Goal: Complete application form

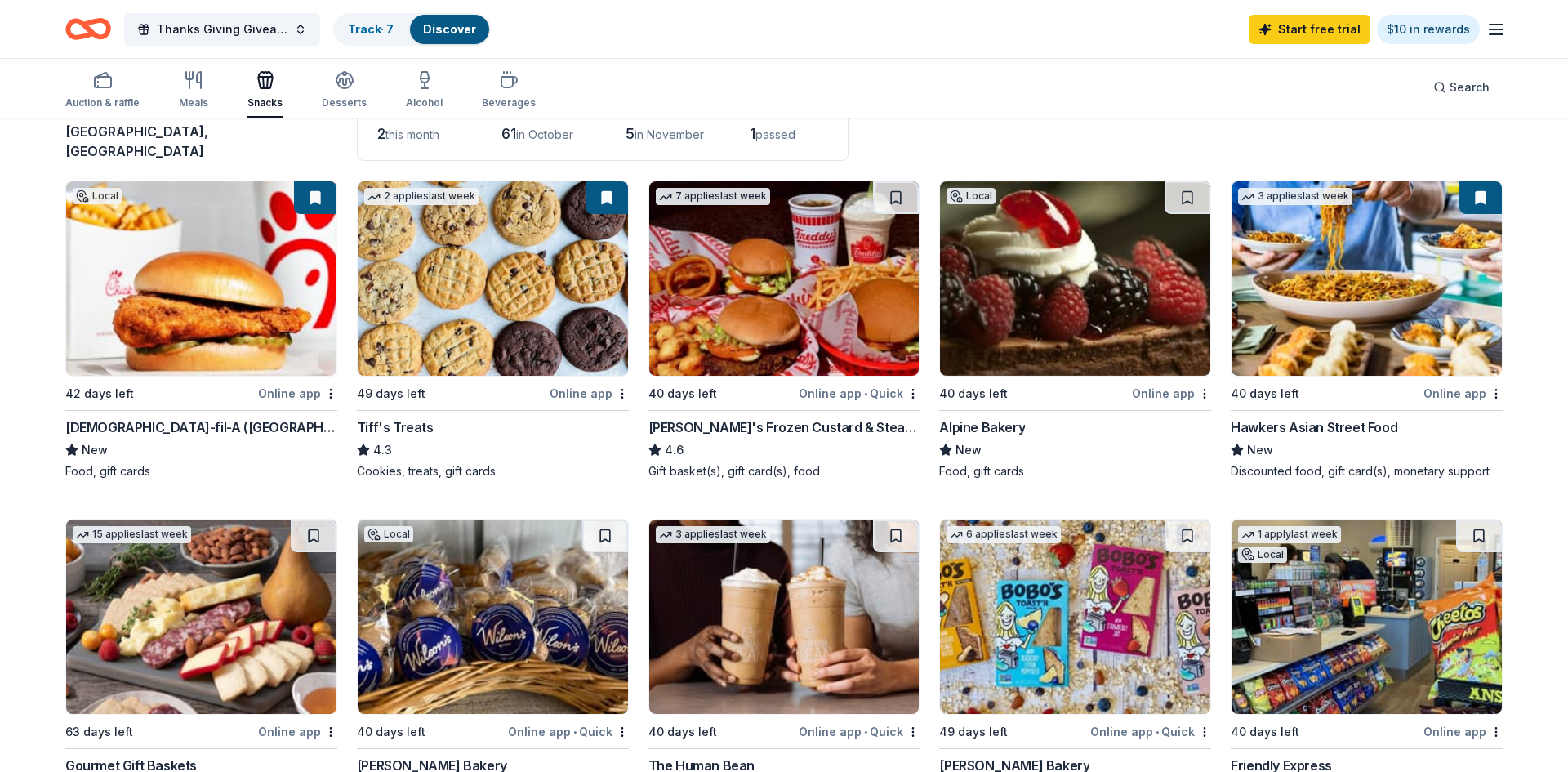
scroll to position [174, 0]
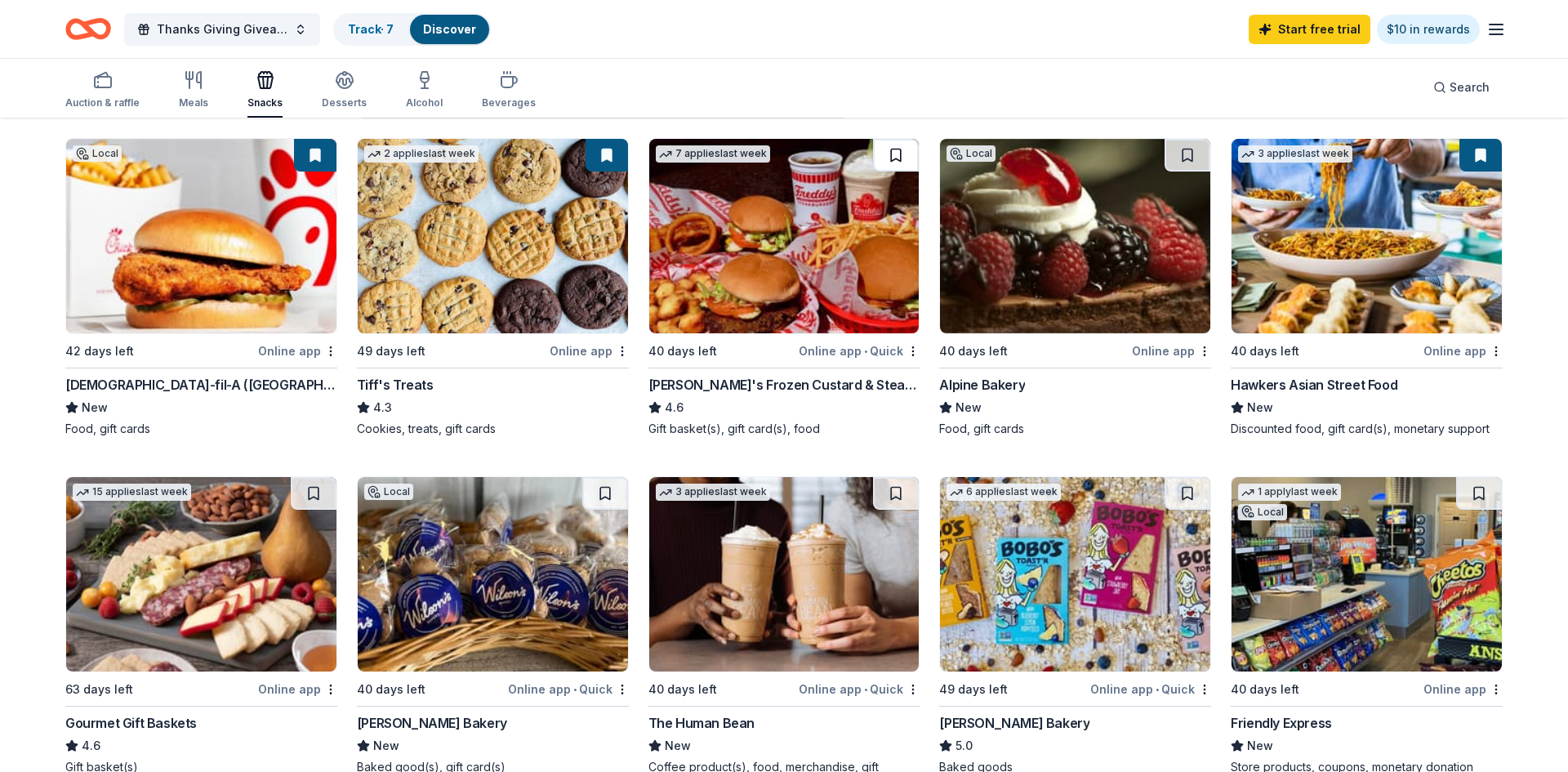
click at [899, 142] on button at bounding box center [896, 155] width 46 height 33
click at [1017, 214] on img at bounding box center [1075, 235] width 270 height 195
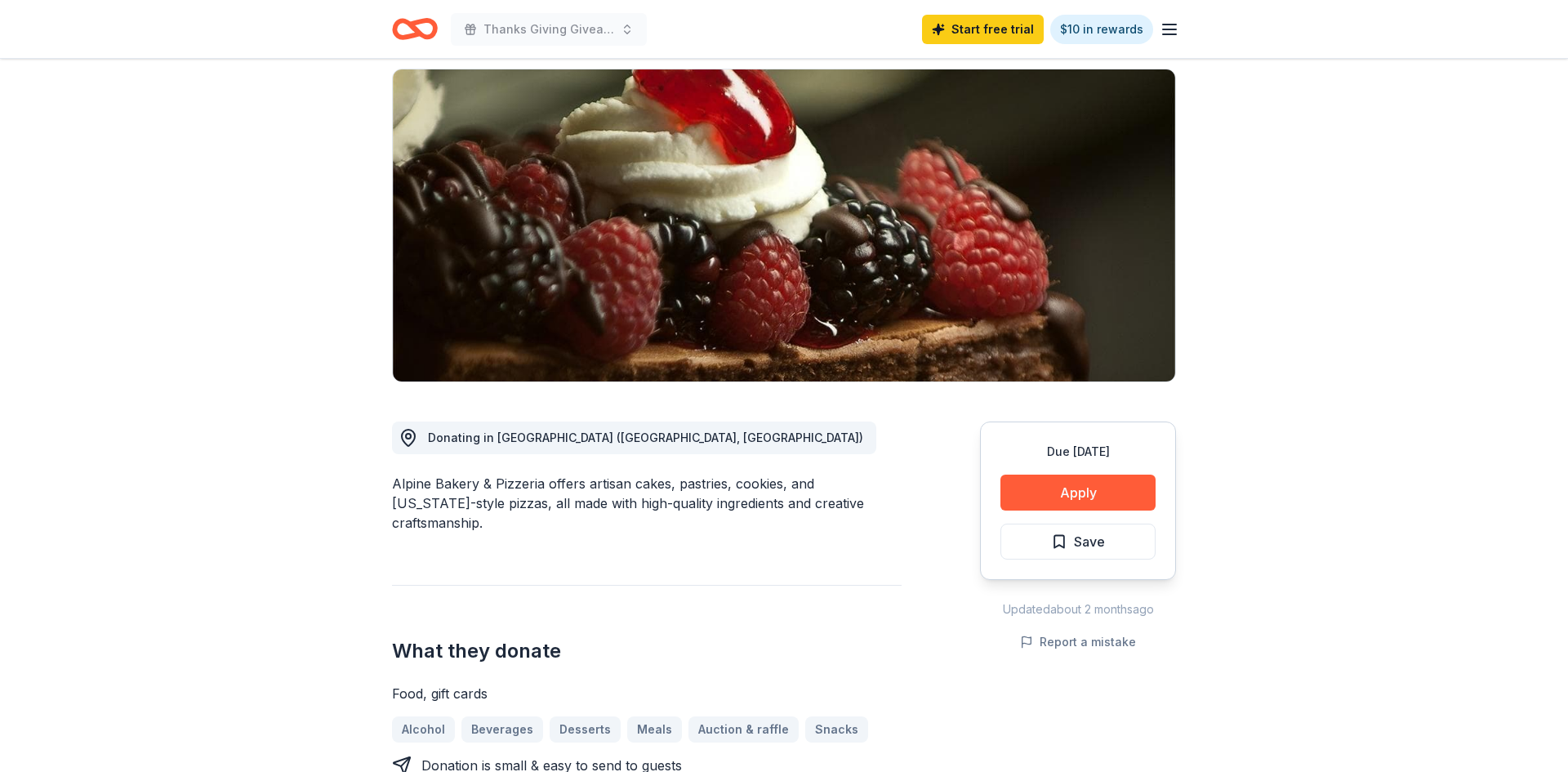
scroll to position [108, 0]
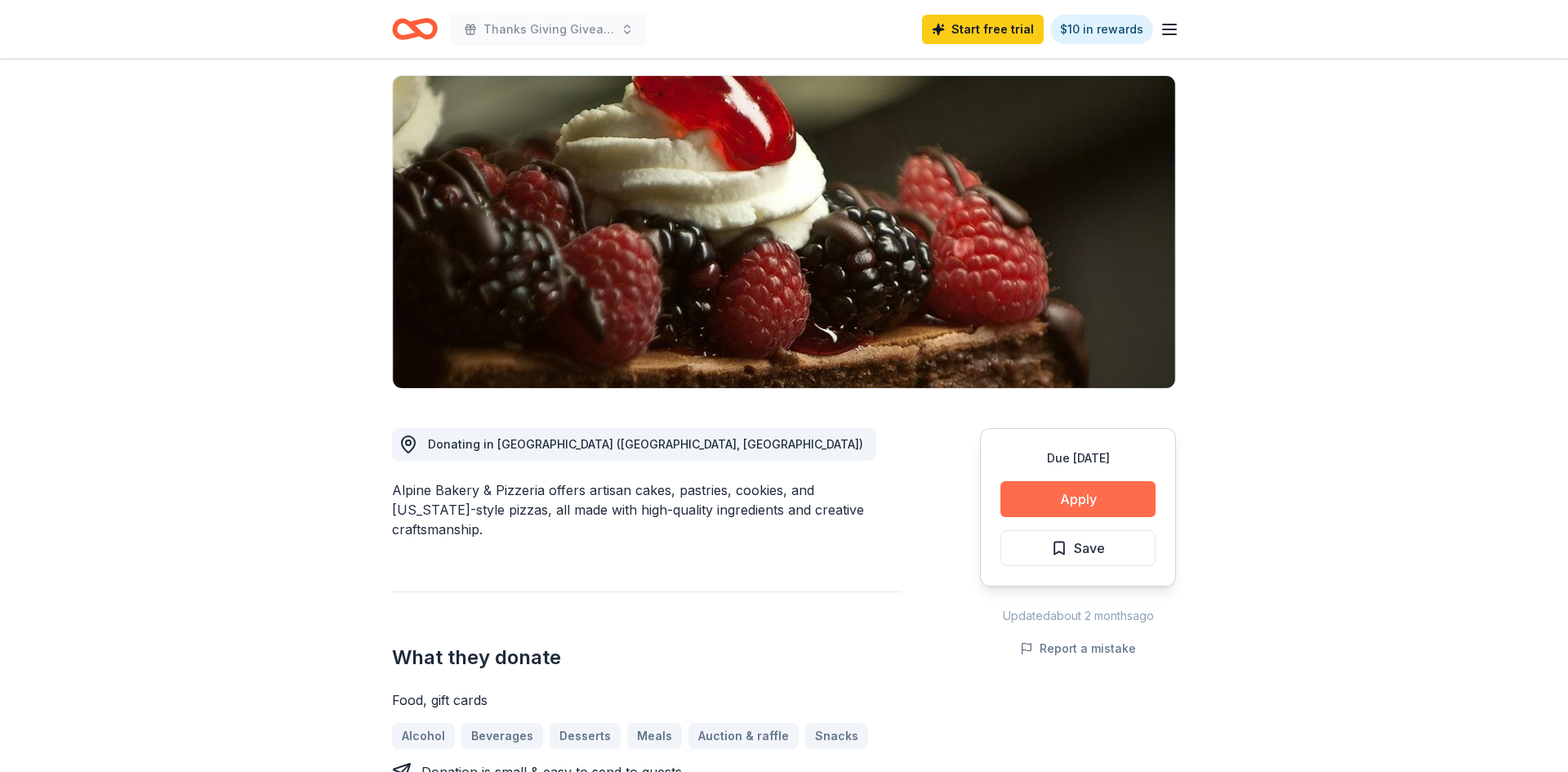
click at [1084, 510] on button "Apply" at bounding box center [1077, 499] width 155 height 36
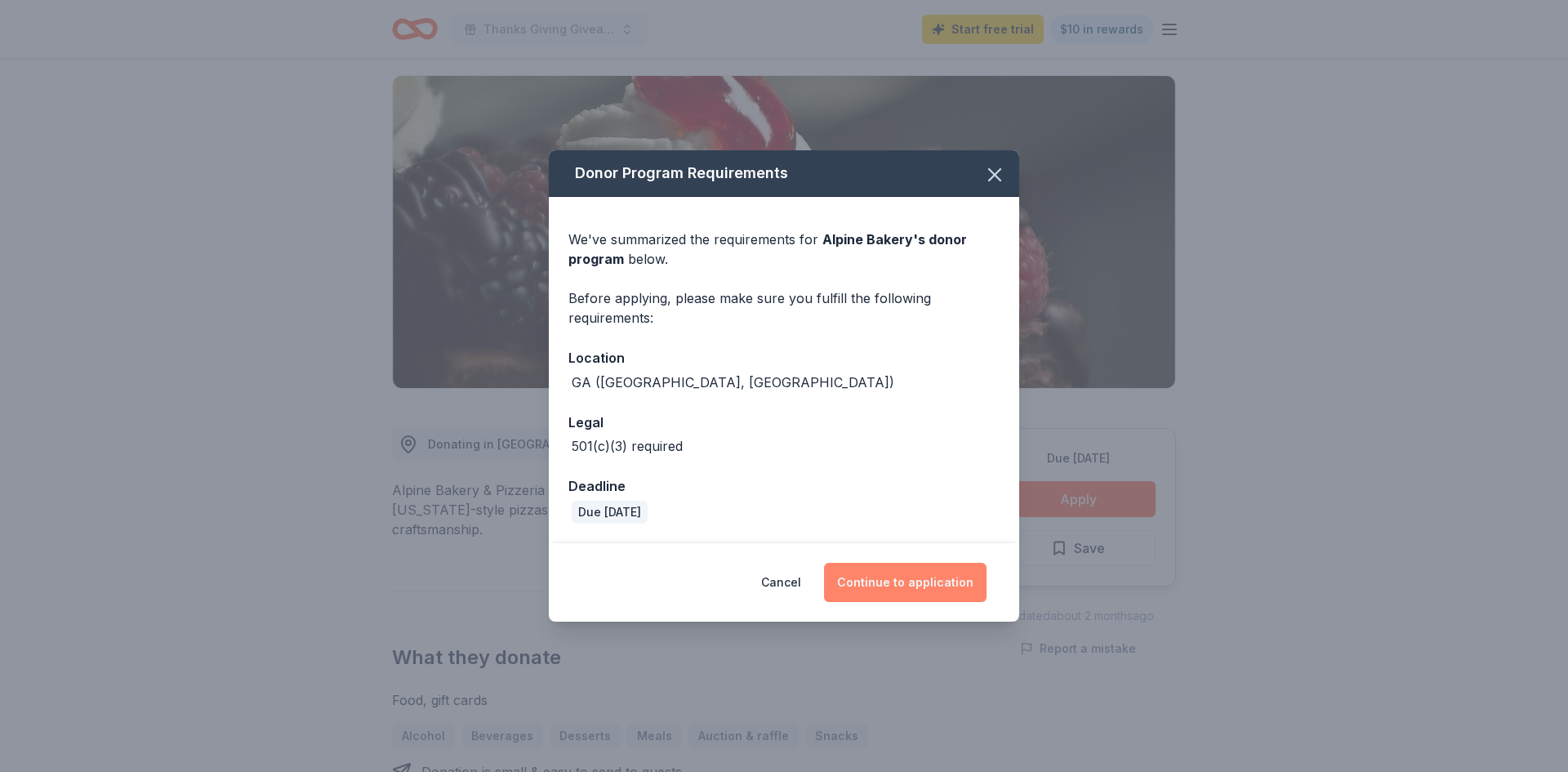
click at [938, 578] on button "Continue to application" at bounding box center [905, 582] width 163 height 39
